Goal: Task Accomplishment & Management: Complete application form

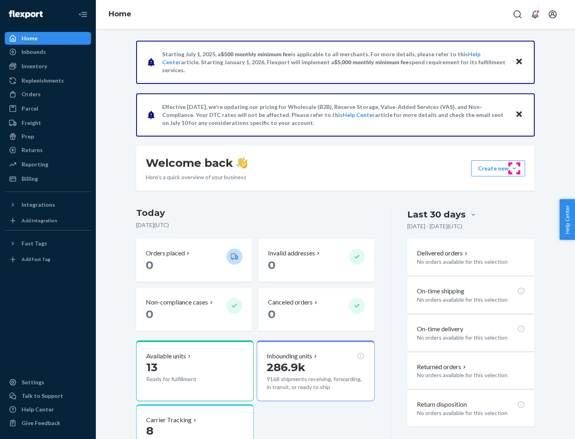
click at [514, 168] on button "Create new Create new inbound Create new order Create new product" at bounding box center [498, 168] width 54 height 16
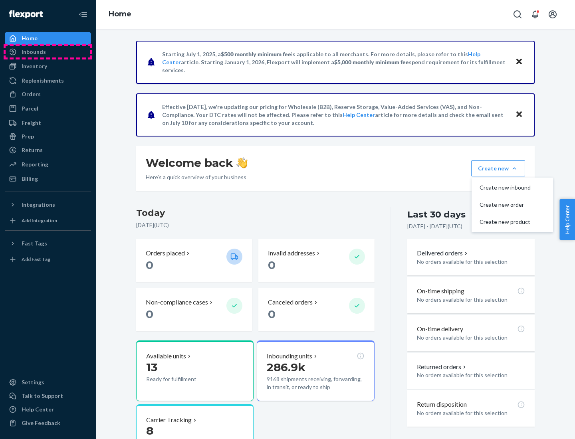
click at [48, 52] on div "Inbounds" at bounding box center [48, 51] width 85 height 11
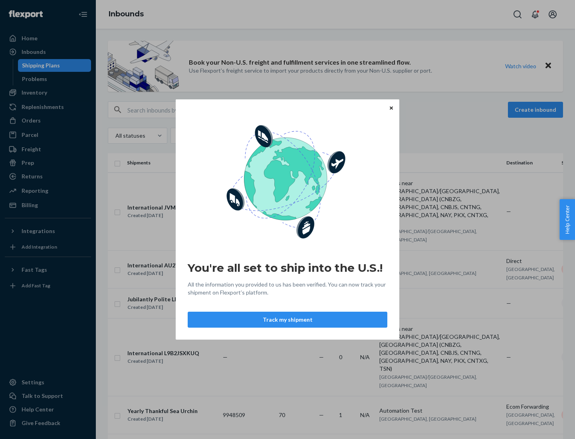
click at [48, 93] on div "You're all set to ship into the U.S.! All the information you provided to us ha…" at bounding box center [287, 219] width 575 height 439
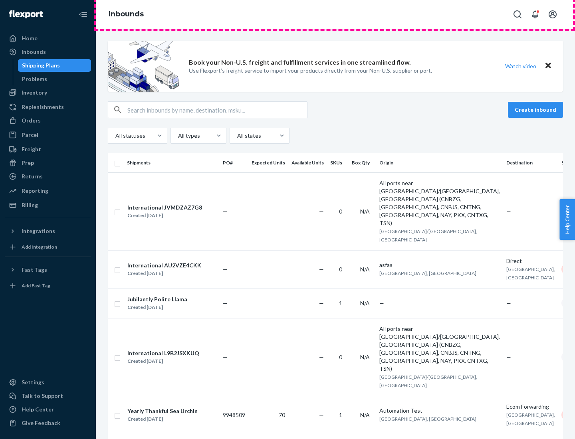
click at [335, 14] on div "Inbounds" at bounding box center [335, 14] width 479 height 29
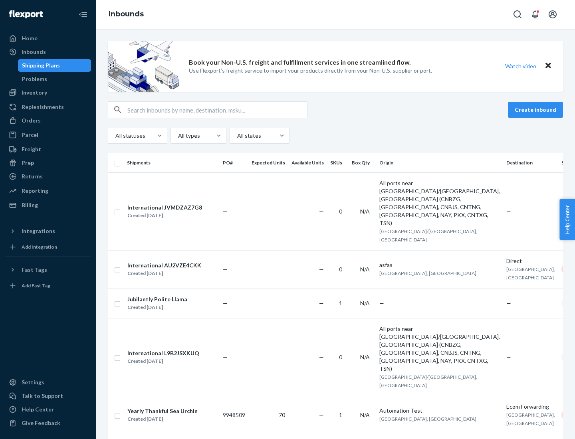
click at [335, 14] on div "Inbounds" at bounding box center [335, 14] width 479 height 29
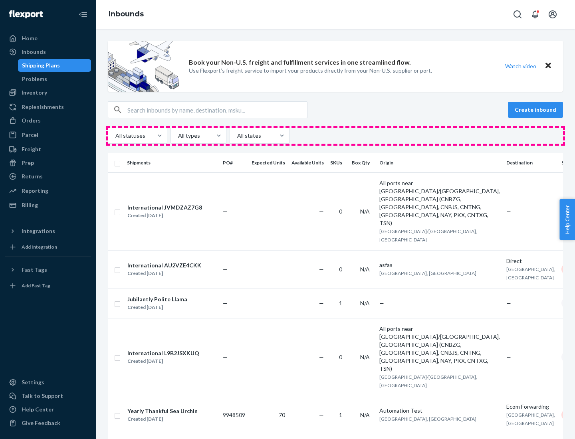
click at [335, 136] on div "All statuses All types All states" at bounding box center [335, 136] width 455 height 16
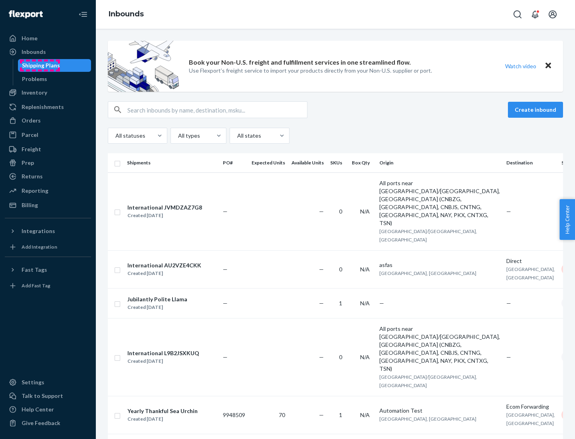
click at [40, 65] on div "Shipping Plans" at bounding box center [41, 65] width 38 height 8
click at [536, 110] on button "Create inbound" at bounding box center [535, 110] width 55 height 16
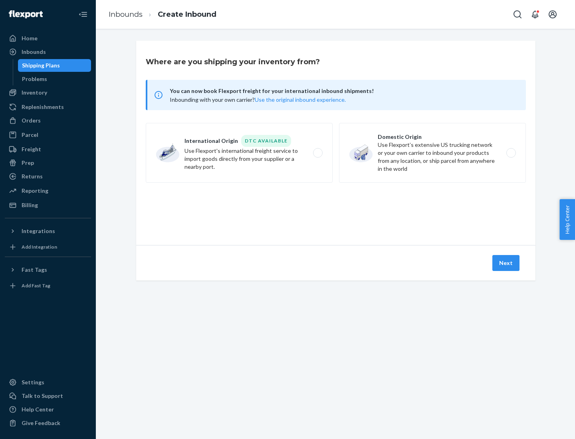
click at [239, 153] on label "International Origin DTC Available Use Flexport's international freight service…" at bounding box center [239, 153] width 187 height 60
click at [317, 153] on input "International Origin DTC Available Use Flexport's international freight service…" at bounding box center [319, 152] width 5 height 5
radio input "true"
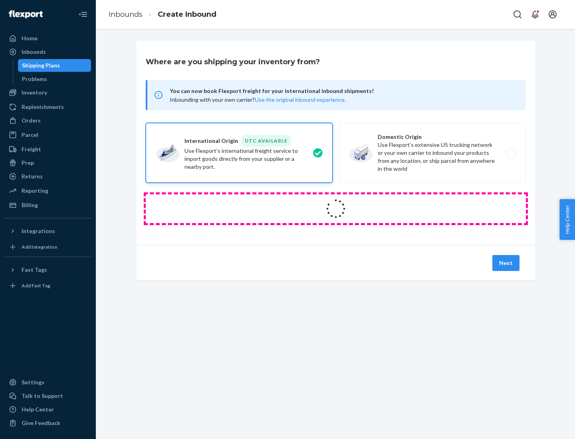
click at [336, 209] on icon at bounding box center [336, 209] width 28 height 28
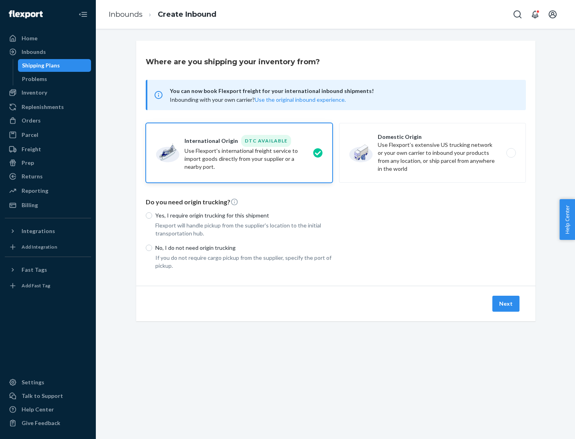
click at [244, 215] on p "Yes, I require origin trucking for this shipment" at bounding box center [243, 216] width 177 height 8
click at [152, 215] on input "Yes, I require origin trucking for this shipment" at bounding box center [149, 215] width 6 height 6
radio input "true"
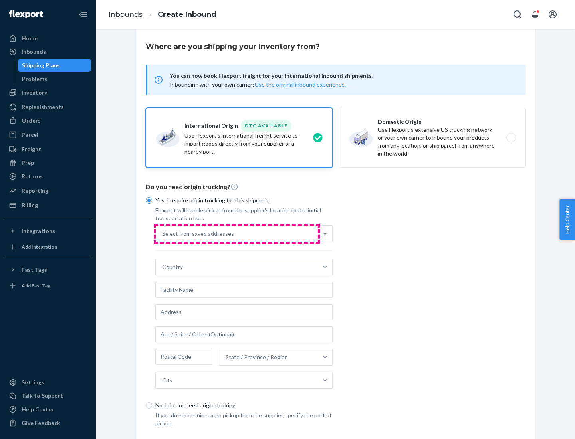
click at [237, 233] on div "Select from saved addresses" at bounding box center [237, 234] width 162 height 16
click at [163, 233] on input "Select from saved addresses" at bounding box center [162, 234] width 1 height 8
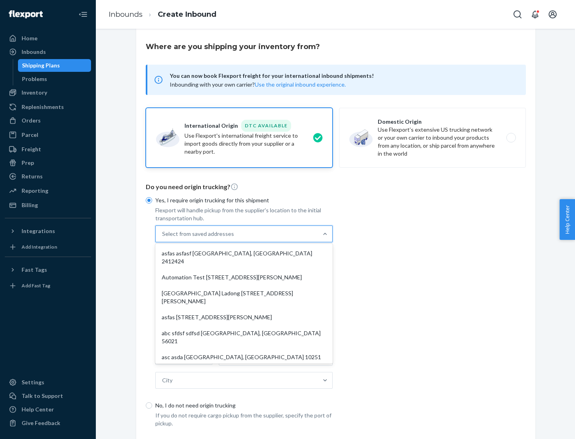
scroll to position [35, 0]
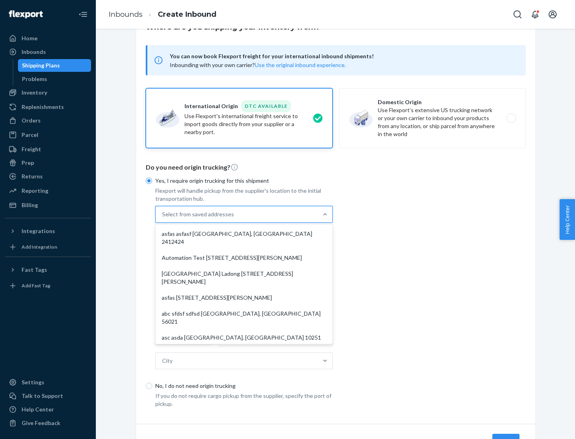
click at [244, 233] on div "asfas asfasf [GEOGRAPHIC_DATA], [GEOGRAPHIC_DATA] 2412424" at bounding box center [244, 238] width 174 height 24
click at [163, 218] on input "option asfas asfasf [GEOGRAPHIC_DATA], [GEOGRAPHIC_DATA] 2412424 focused, 1 of …" at bounding box center [162, 214] width 1 height 8
type input "asfas"
type input "asfasf"
type input "2412424"
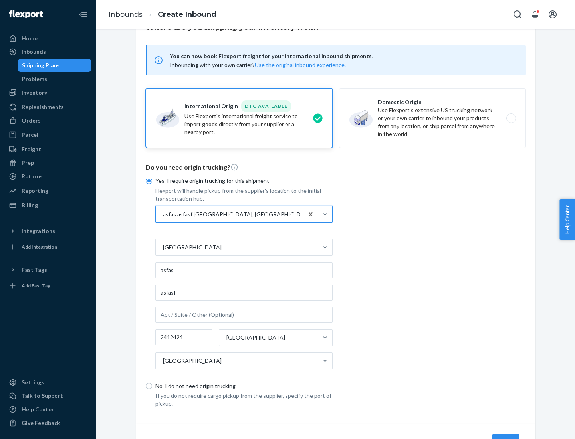
scroll to position [74, 0]
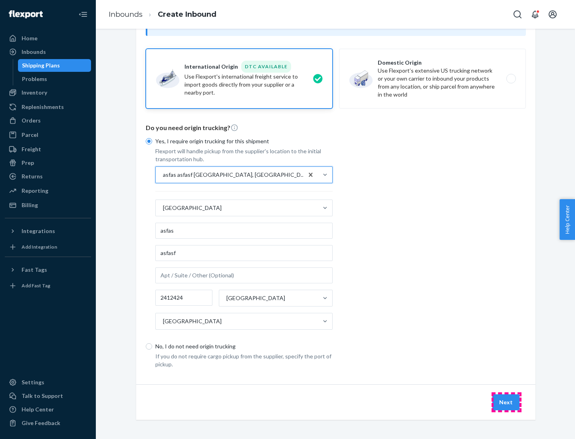
click at [506, 402] on button "Next" at bounding box center [505, 402] width 27 height 16
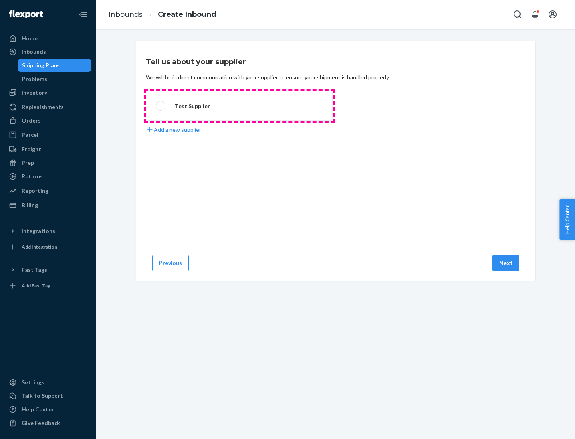
click at [239, 106] on label "Test Supplier" at bounding box center [239, 106] width 187 height 30
click at [161, 106] on input "Test Supplier" at bounding box center [158, 105] width 5 height 5
radio input "true"
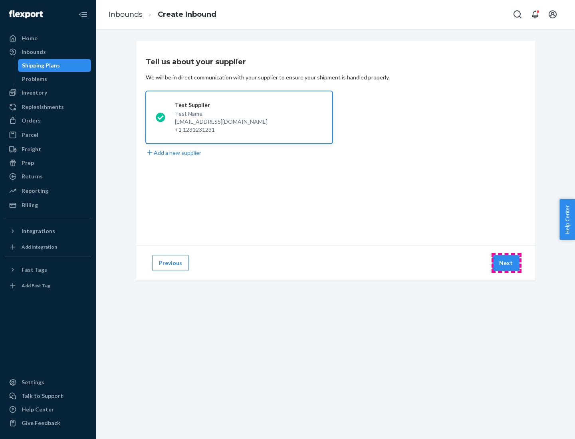
click at [506, 263] on button "Next" at bounding box center [505, 263] width 27 height 16
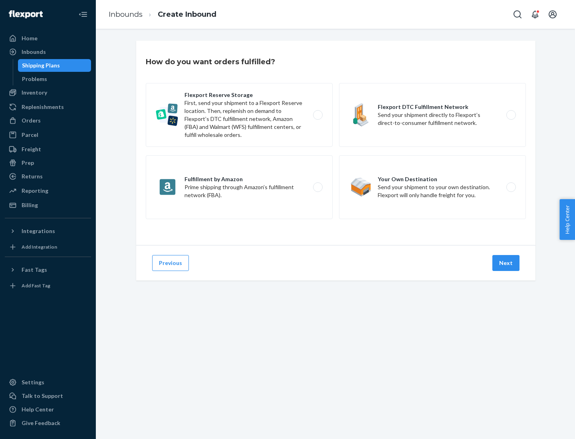
click at [239, 187] on label "Fulfillment by Amazon Prime shipping through Amazon’s fulfillment network (FBA)." at bounding box center [239, 187] width 187 height 64
click at [317, 187] on input "Fulfillment by Amazon Prime shipping through Amazon’s fulfillment network (FBA)." at bounding box center [319, 187] width 5 height 5
radio input "true"
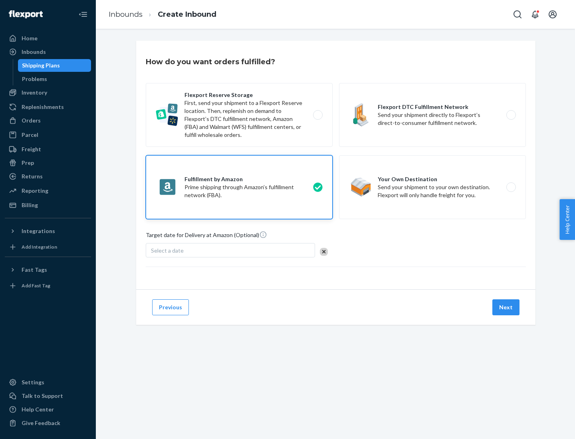
click at [506, 307] on button "Next" at bounding box center [505, 307] width 27 height 16
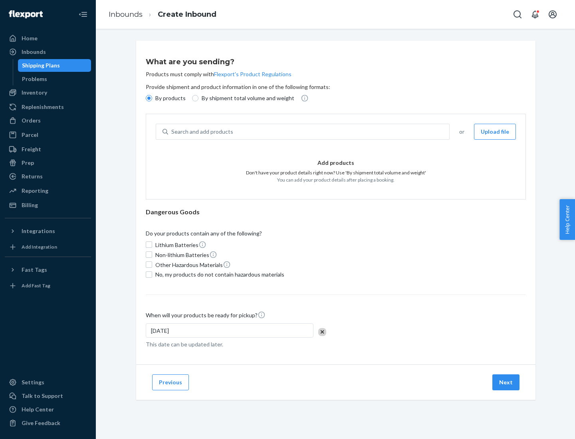
click at [245, 98] on p "By shipment total volume and weight" at bounding box center [248, 98] width 93 height 8
click at [198, 98] on input "By shipment total volume and weight" at bounding box center [195, 98] width 6 height 6
radio input "true"
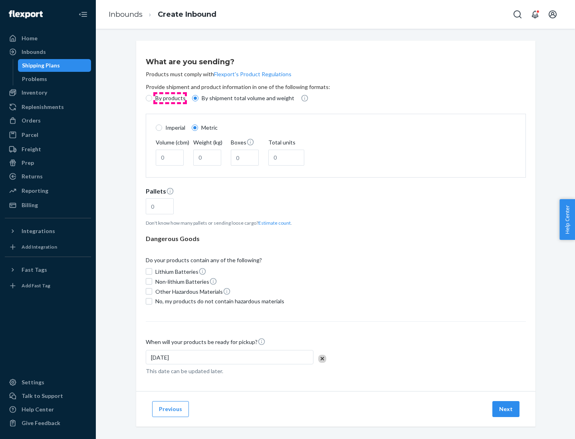
click at [170, 98] on p "By products" at bounding box center [170, 98] width 30 height 8
click at [152, 98] on input "By products" at bounding box center [149, 98] width 6 height 6
radio input "true"
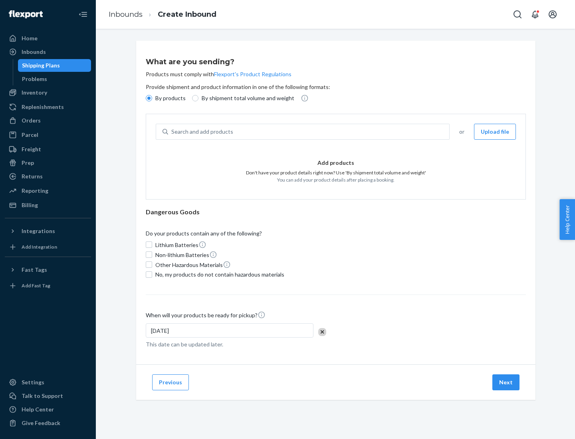
click at [309, 132] on div "Search and add products" at bounding box center [308, 132] width 281 height 14
click at [172, 132] on input "Search and add products" at bounding box center [171, 132] width 1 height 8
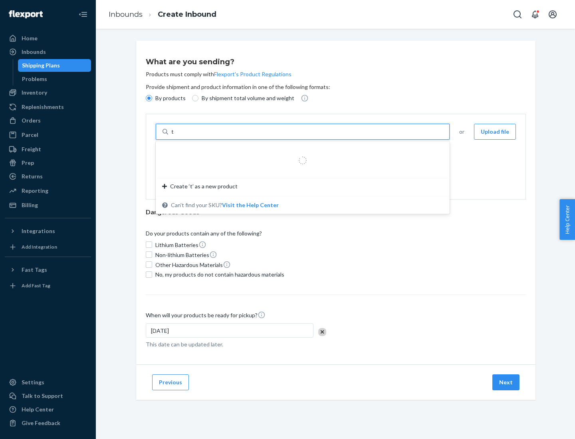
type input "test"
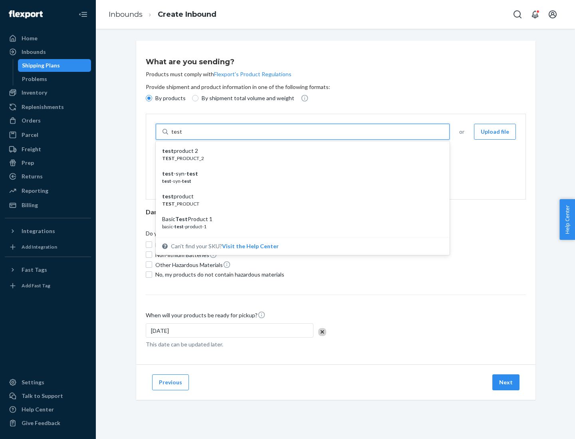
click at [300, 151] on div "test product 2" at bounding box center [299, 151] width 275 height 8
click at [182, 136] on input "test" at bounding box center [176, 132] width 10 height 8
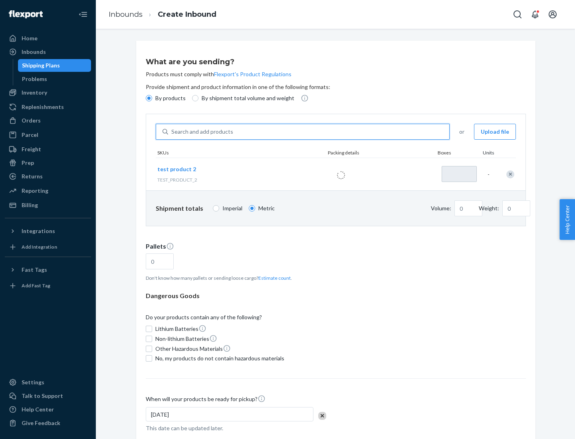
type input "1"
type input "0.02"
type input "22.23"
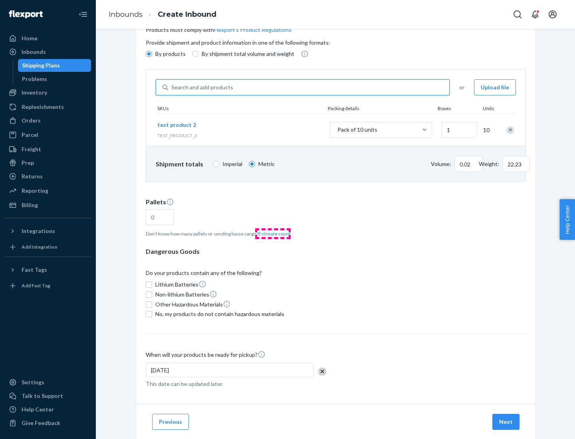
click at [273, 233] on button "Estimate count" at bounding box center [274, 233] width 32 height 7
type input "1"
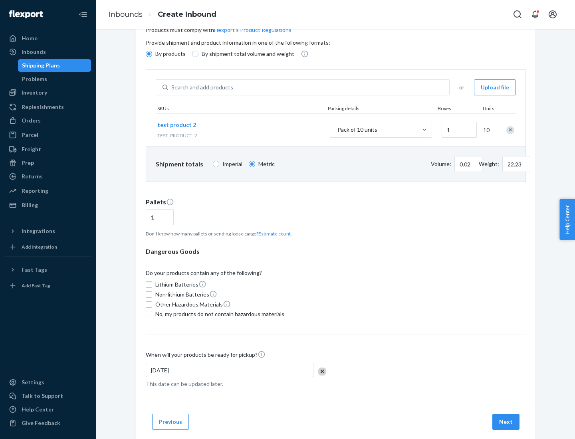
scroll to position [64, 0]
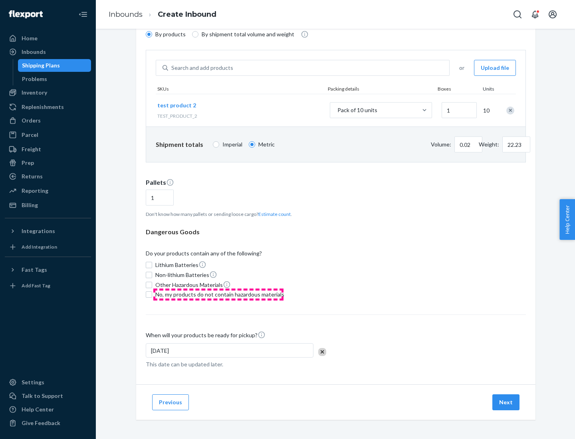
click at [218, 295] on span "No, my products do not contain hazardous materials" at bounding box center [219, 295] width 129 height 8
click at [152, 295] on input "No, my products do not contain hazardous materials" at bounding box center [149, 294] width 6 height 6
checkbox input "true"
click at [506, 402] on button "Next" at bounding box center [505, 402] width 27 height 16
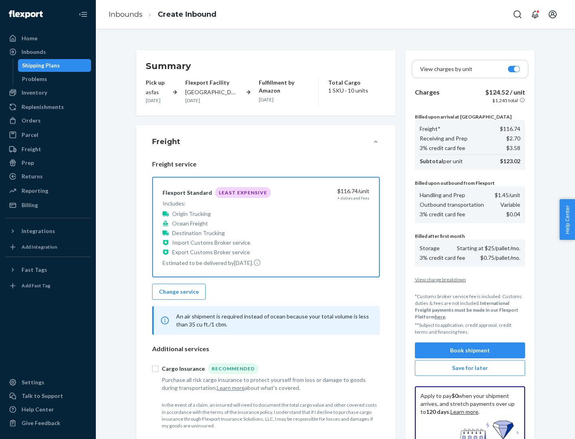
scroll to position [117, 0]
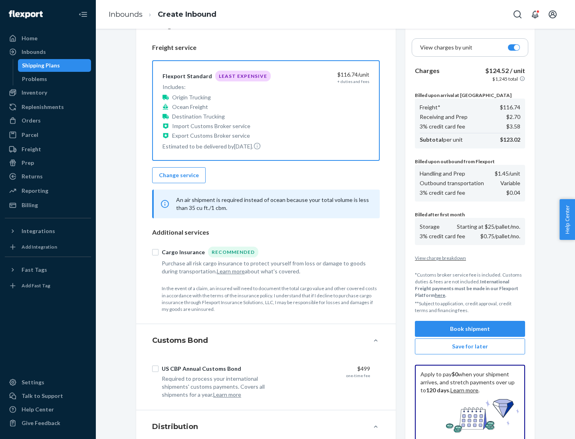
click at [470, 329] on button "Book shipment" at bounding box center [470, 329] width 110 height 16
